Goal: Submit feedback/report problem

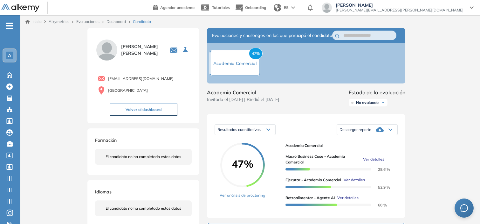
drag, startPoint x: 0, startPoint y: 0, endPoint x: 118, endPoint y: 23, distance: 120.3
click at [118, 23] on link "Dashboard" at bounding box center [116, 21] width 19 height 5
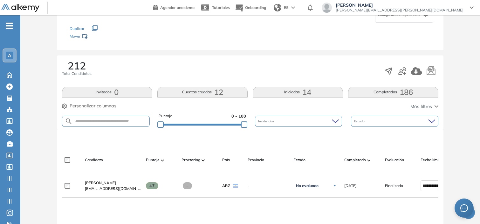
scroll to position [65, 0]
click at [117, 117] on form at bounding box center [106, 120] width 88 height 11
click at [119, 120] on input "text" at bounding box center [111, 120] width 77 height 5
type input "******"
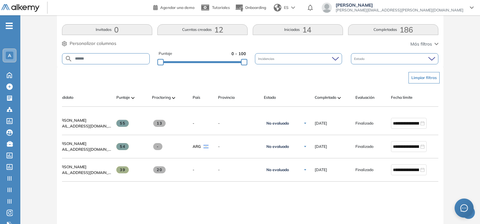
scroll to position [0, 51]
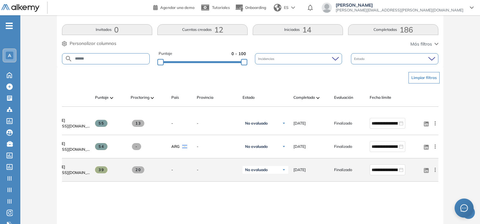
click at [435, 173] on icon at bounding box center [435, 169] width 6 height 6
click at [411, 218] on span "Reiniciar" at bounding box center [412, 215] width 19 height 6
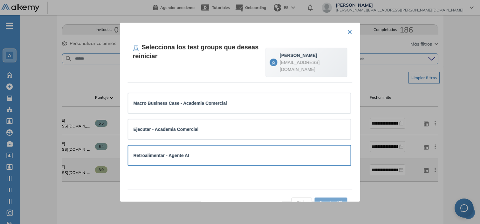
click at [201, 155] on div "Retroalimentar - Agente AI" at bounding box center [240, 154] width 212 height 7
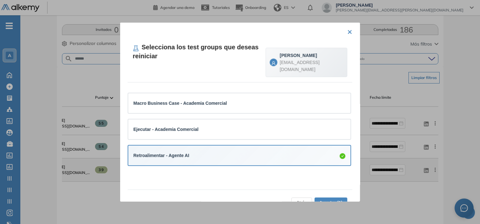
scroll to position [16, 0]
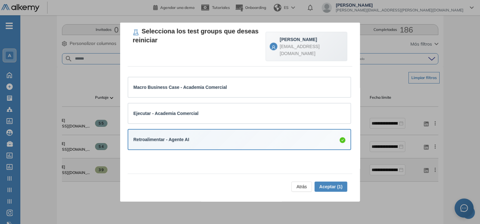
click at [326, 186] on span "Aceptar (1)" at bounding box center [330, 186] width 23 height 7
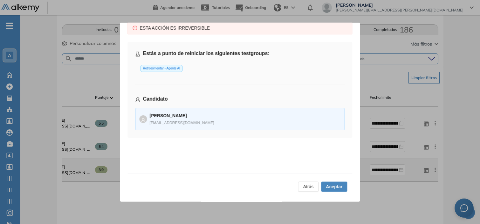
click at [330, 186] on span "Aceptar" at bounding box center [334, 186] width 17 height 7
